Goal: Find contact information: Find contact information

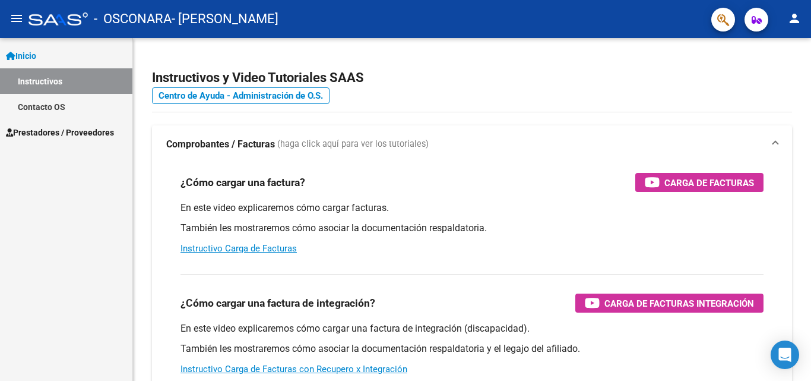
click at [68, 101] on link "Contacto OS" at bounding box center [66, 107] width 132 height 26
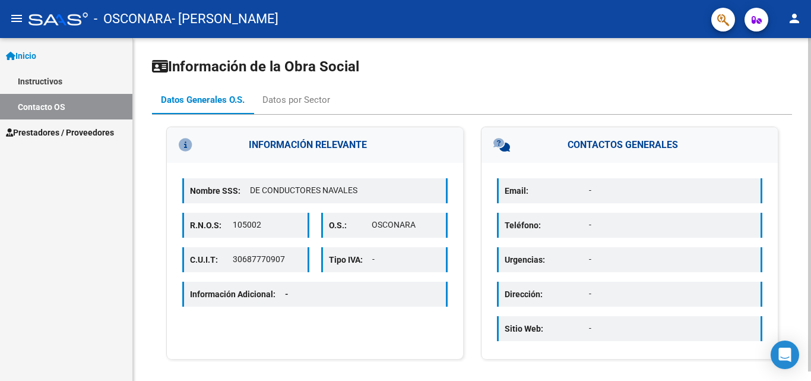
click at [548, 262] on p "Urgencias:" at bounding box center [547, 259] width 84 height 13
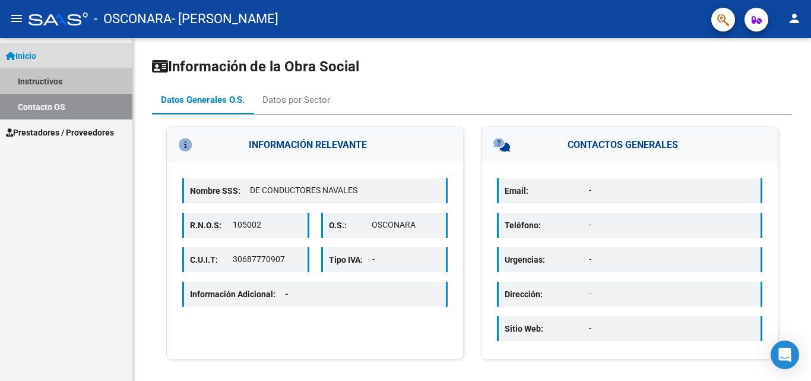
click at [40, 83] on link "Instructivos" at bounding box center [66, 81] width 132 height 26
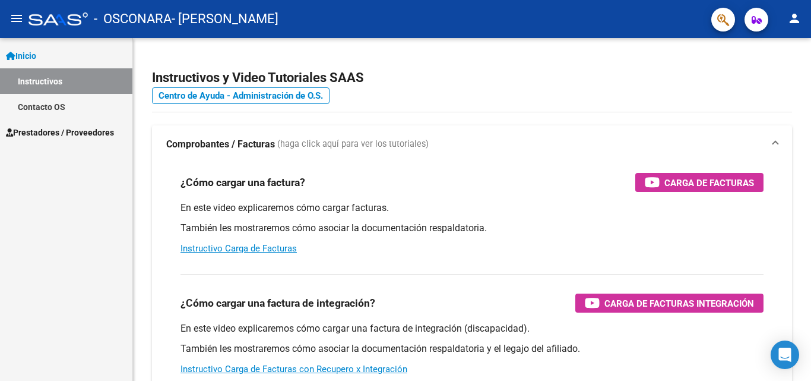
click at [24, 136] on span "Prestadores / Proveedores" at bounding box center [60, 132] width 108 height 13
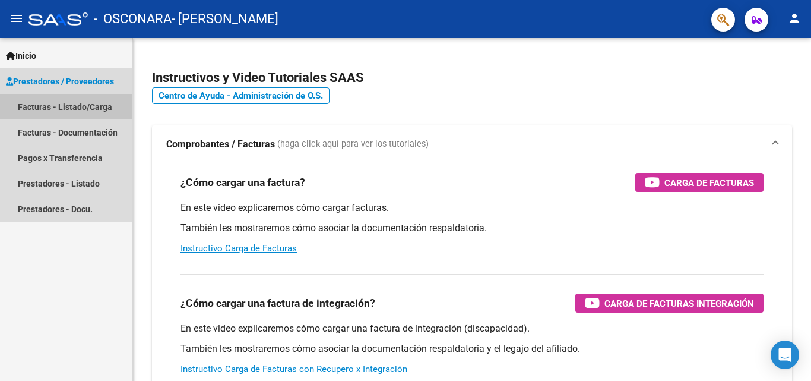
click at [61, 102] on link "Facturas - Listado/Carga" at bounding box center [66, 107] width 132 height 26
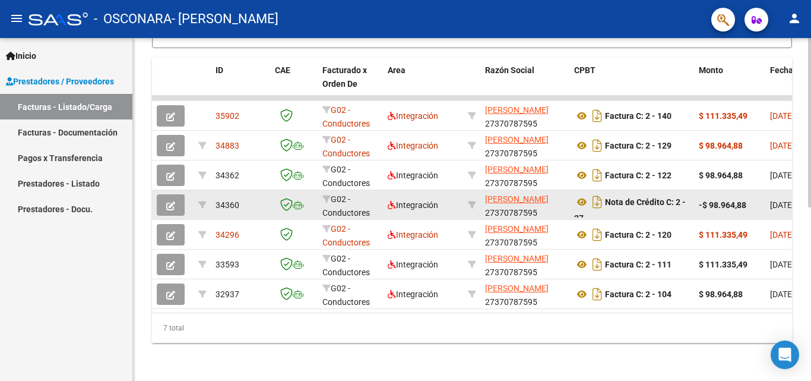
scroll to position [233, 0]
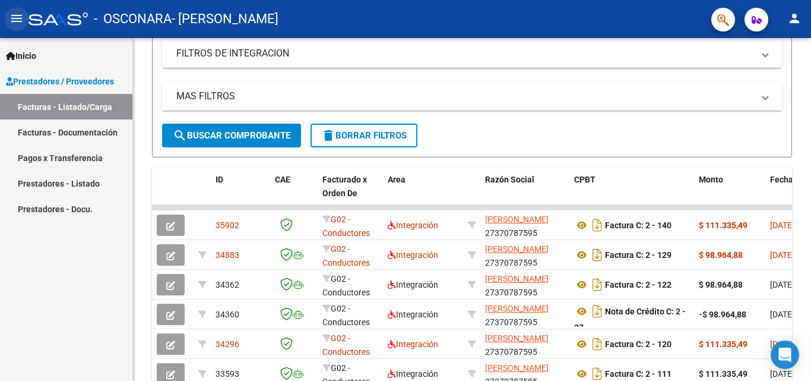
click at [21, 14] on mat-icon "menu" at bounding box center [17, 18] width 14 height 14
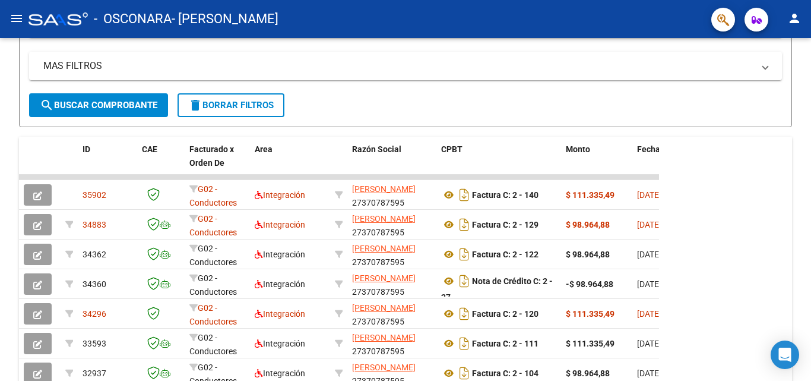
scroll to position [203, 0]
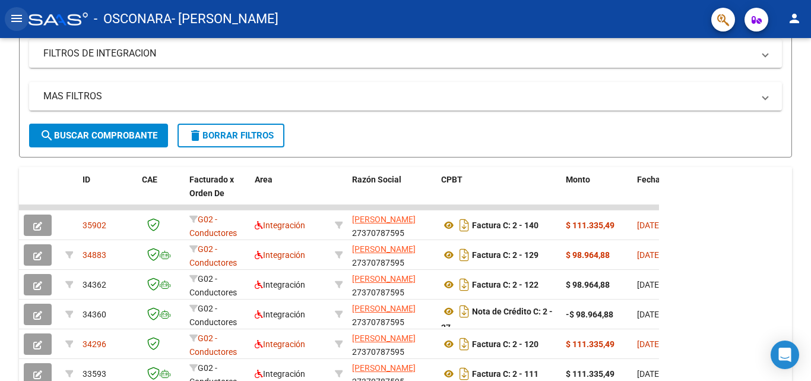
click at [21, 14] on mat-icon "menu" at bounding box center [17, 18] width 14 height 14
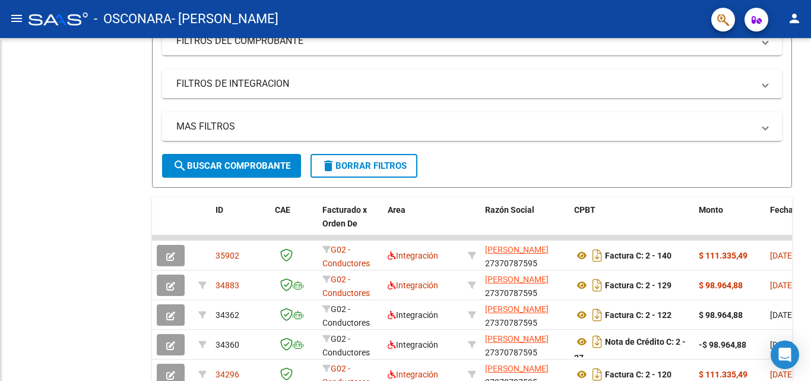
scroll to position [233, 0]
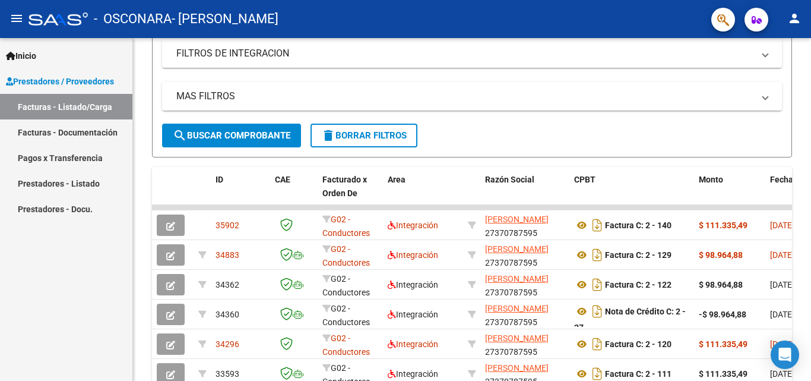
click at [800, 19] on mat-icon "person" at bounding box center [795, 18] width 14 height 14
click at [755, 21] on div at bounding box center [405, 190] width 811 height 381
click at [755, 21] on icon "button" at bounding box center [757, 19] width 10 height 9
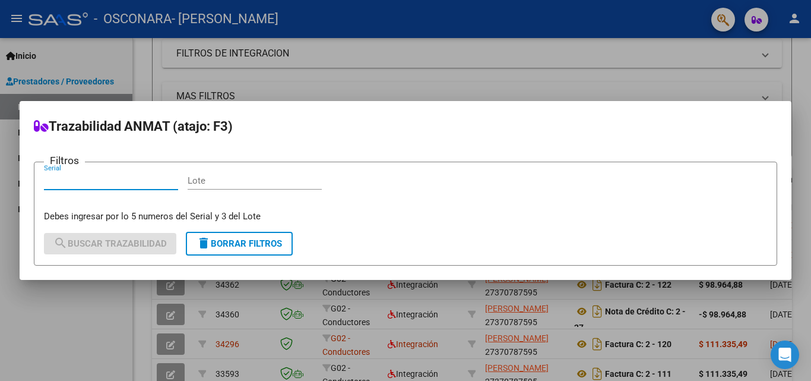
click at [729, 21] on div at bounding box center [405, 190] width 811 height 381
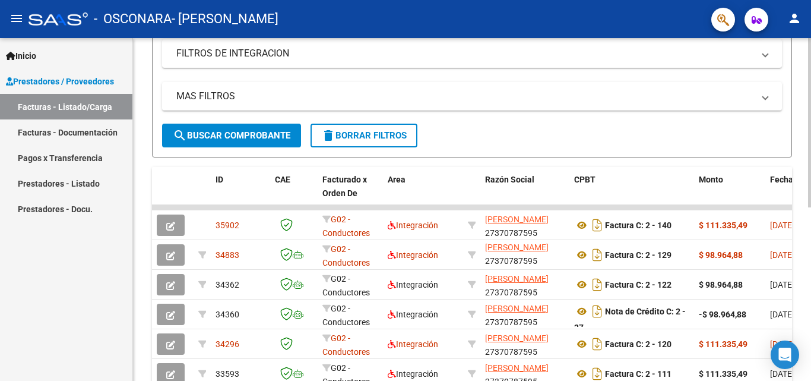
scroll to position [0, 0]
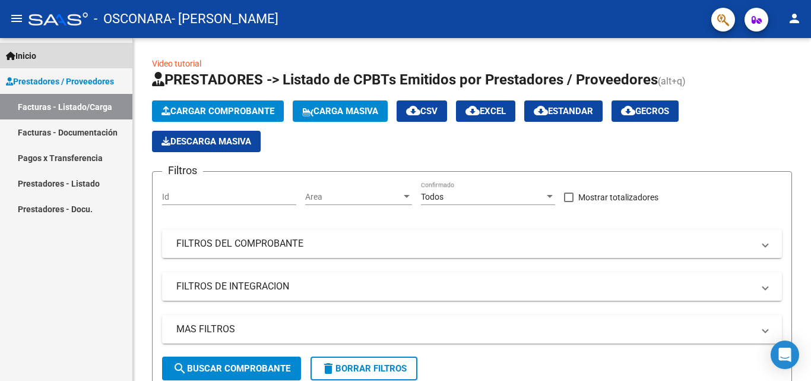
click at [11, 53] on icon at bounding box center [11, 56] width 10 height 8
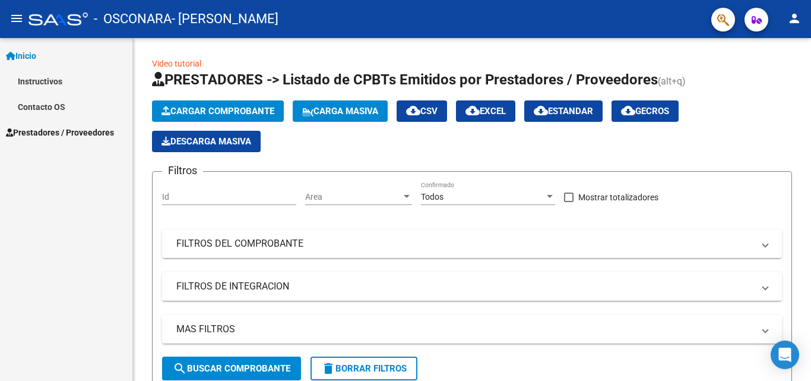
click at [77, 110] on link "Contacto OS" at bounding box center [66, 107] width 132 height 26
